Goal: Book appointment/travel/reservation

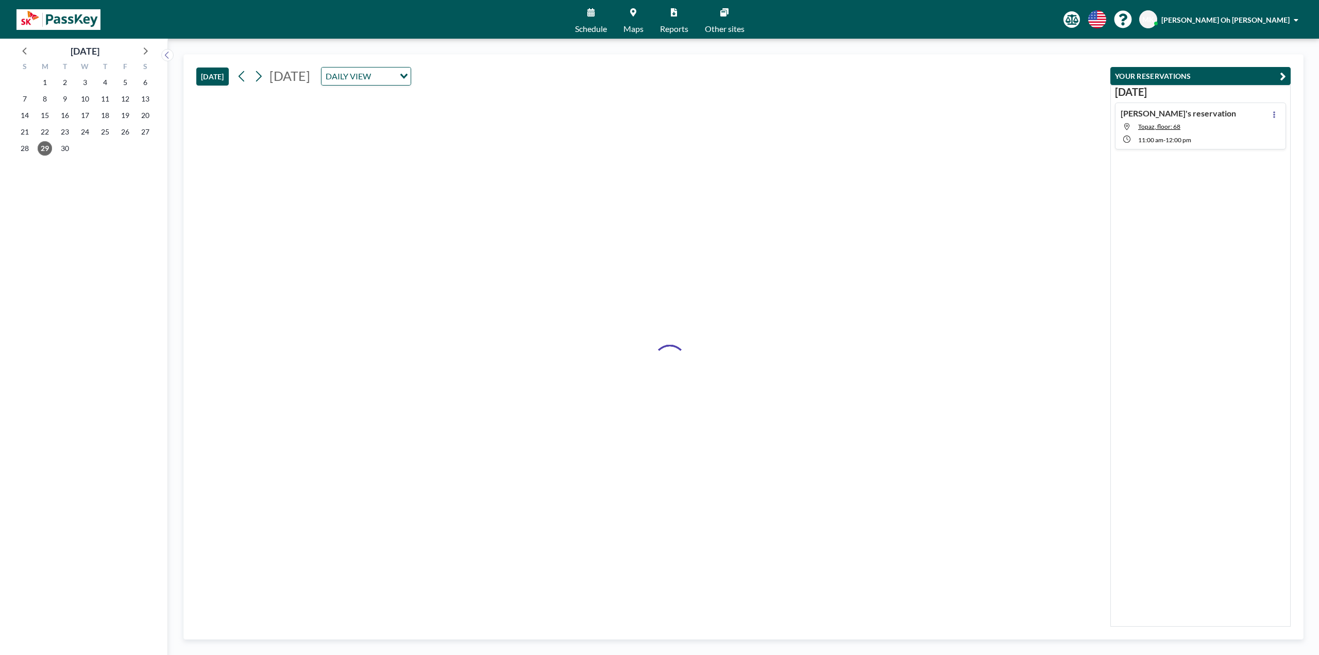
click at [795, 551] on div at bounding box center [649, 360] width 906 height 533
click at [62, 146] on span "30" at bounding box center [65, 148] width 14 height 14
click at [46, 149] on span "29" at bounding box center [45, 148] width 14 height 14
